Goal: Navigation & Orientation: Find specific page/section

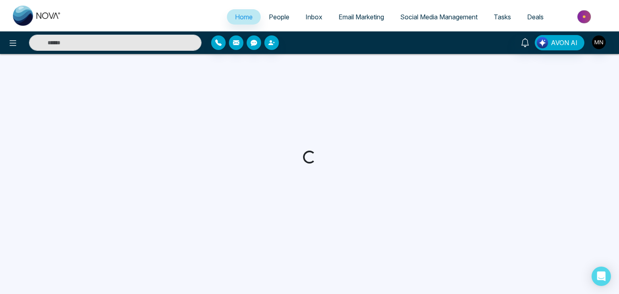
select select "*"
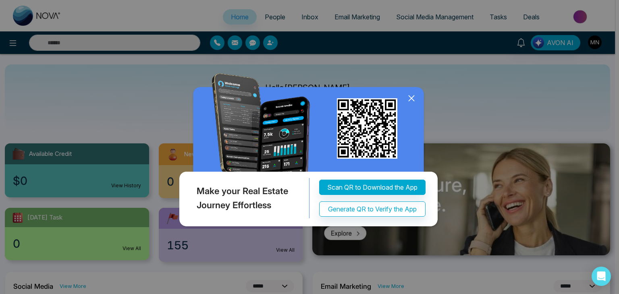
click at [414, 99] on icon at bounding box center [412, 98] width 12 height 12
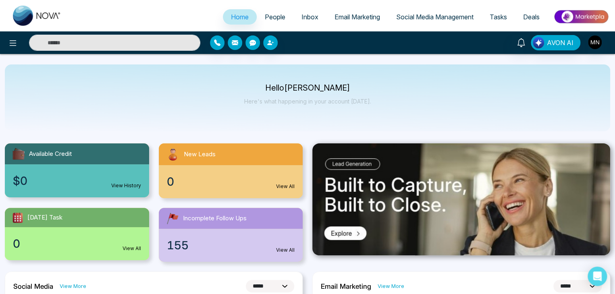
click at [173, 211] on img at bounding box center [172, 218] width 15 height 15
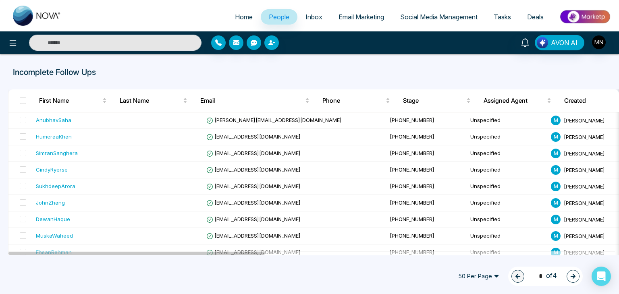
click at [238, 21] on span "Home" at bounding box center [244, 17] width 18 height 8
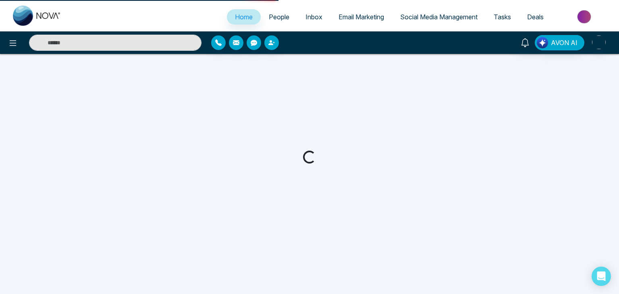
select select "*"
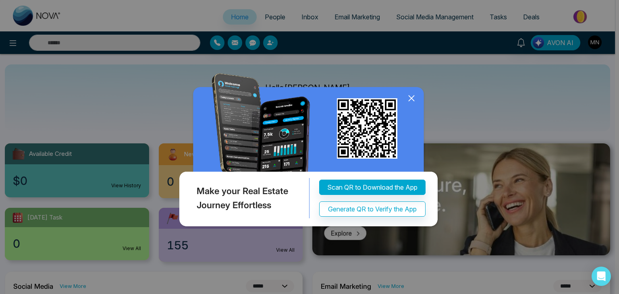
click at [410, 97] on icon at bounding box center [411, 98] width 5 height 5
